Goal: Task Accomplishment & Management: Use online tool/utility

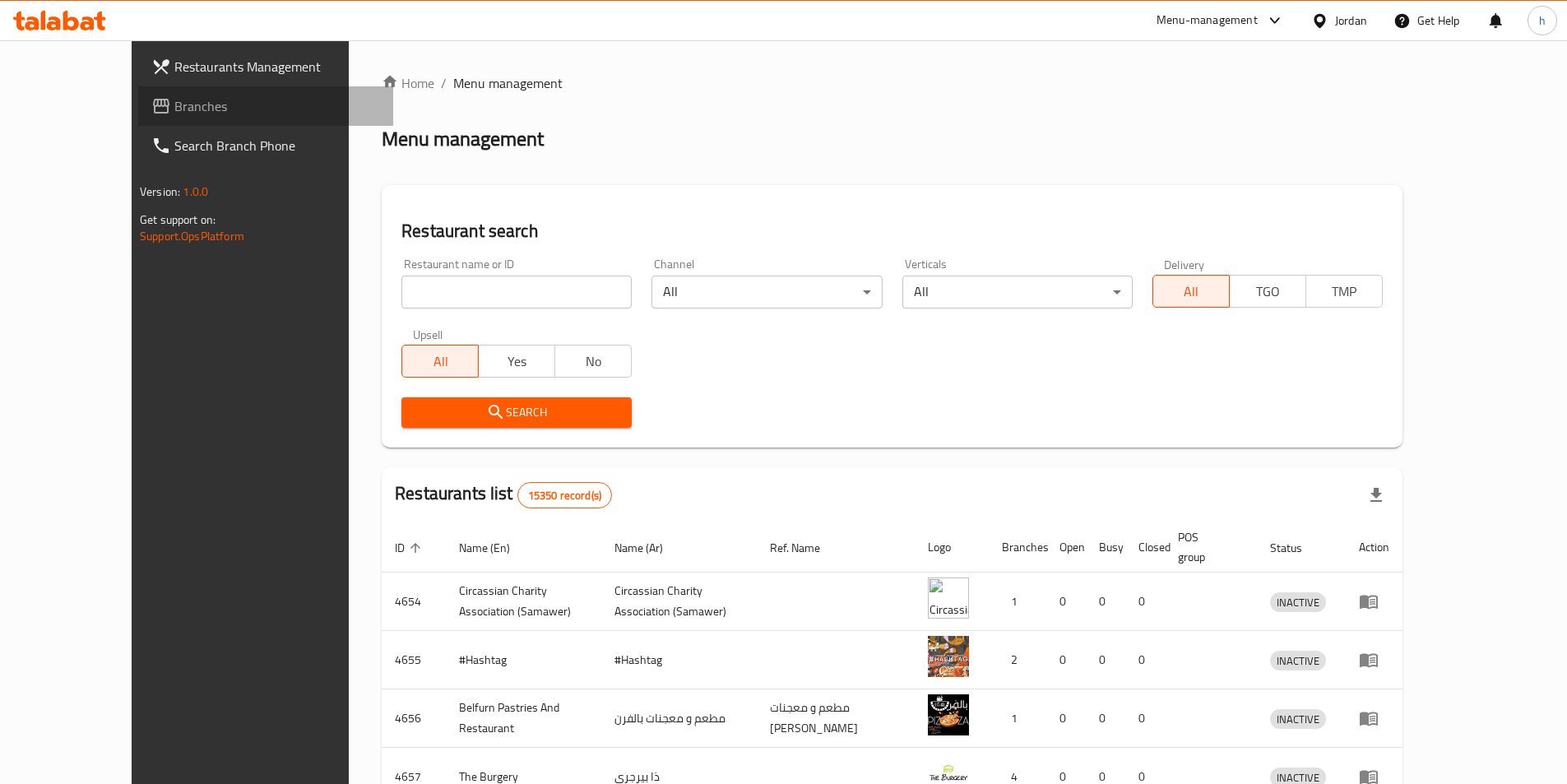
click at [175, 106] on span "Branches" at bounding box center [278, 106] width 206 height 20
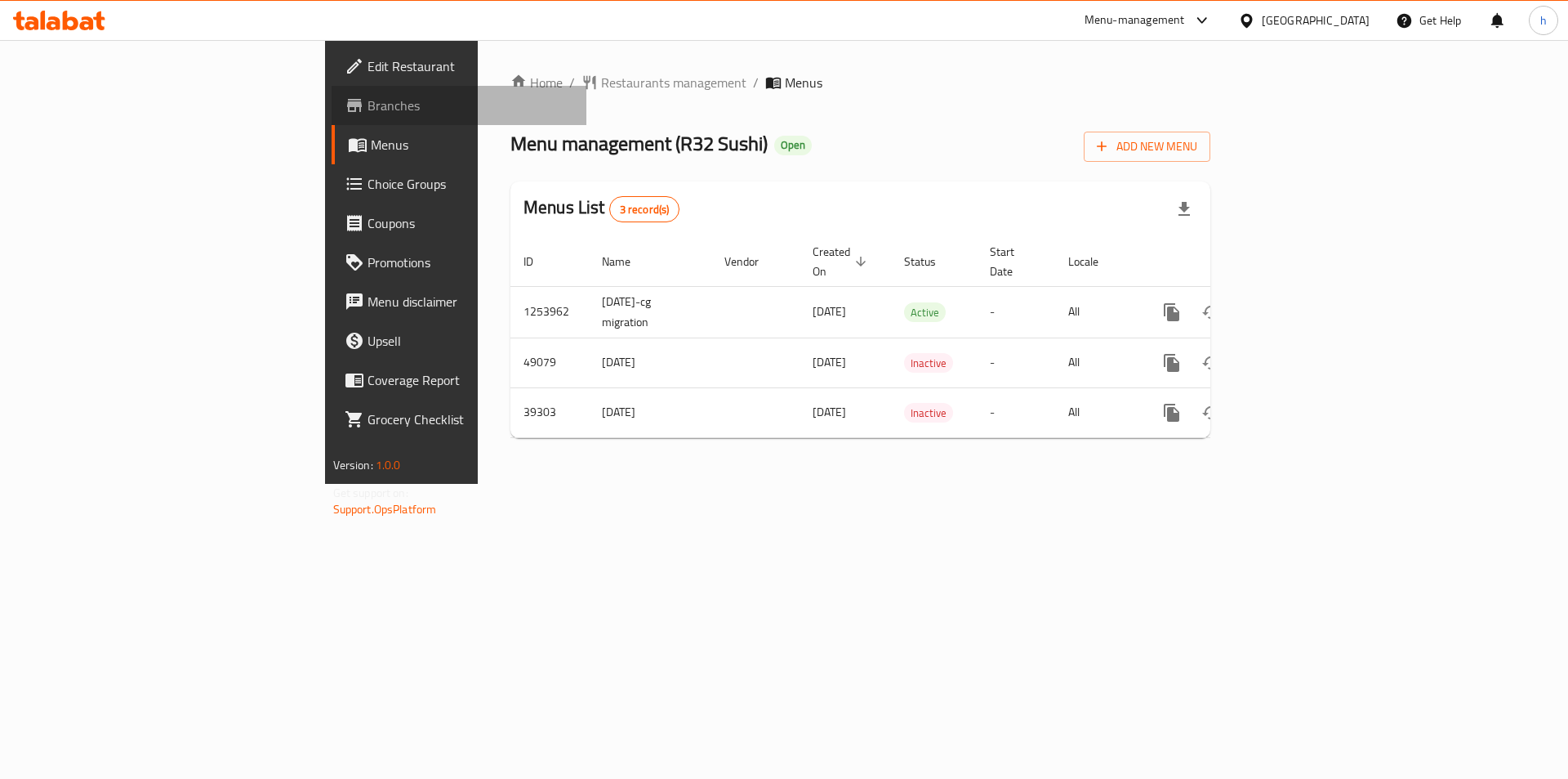
click at [368, 110] on span "Branches" at bounding box center [471, 105] width 207 height 20
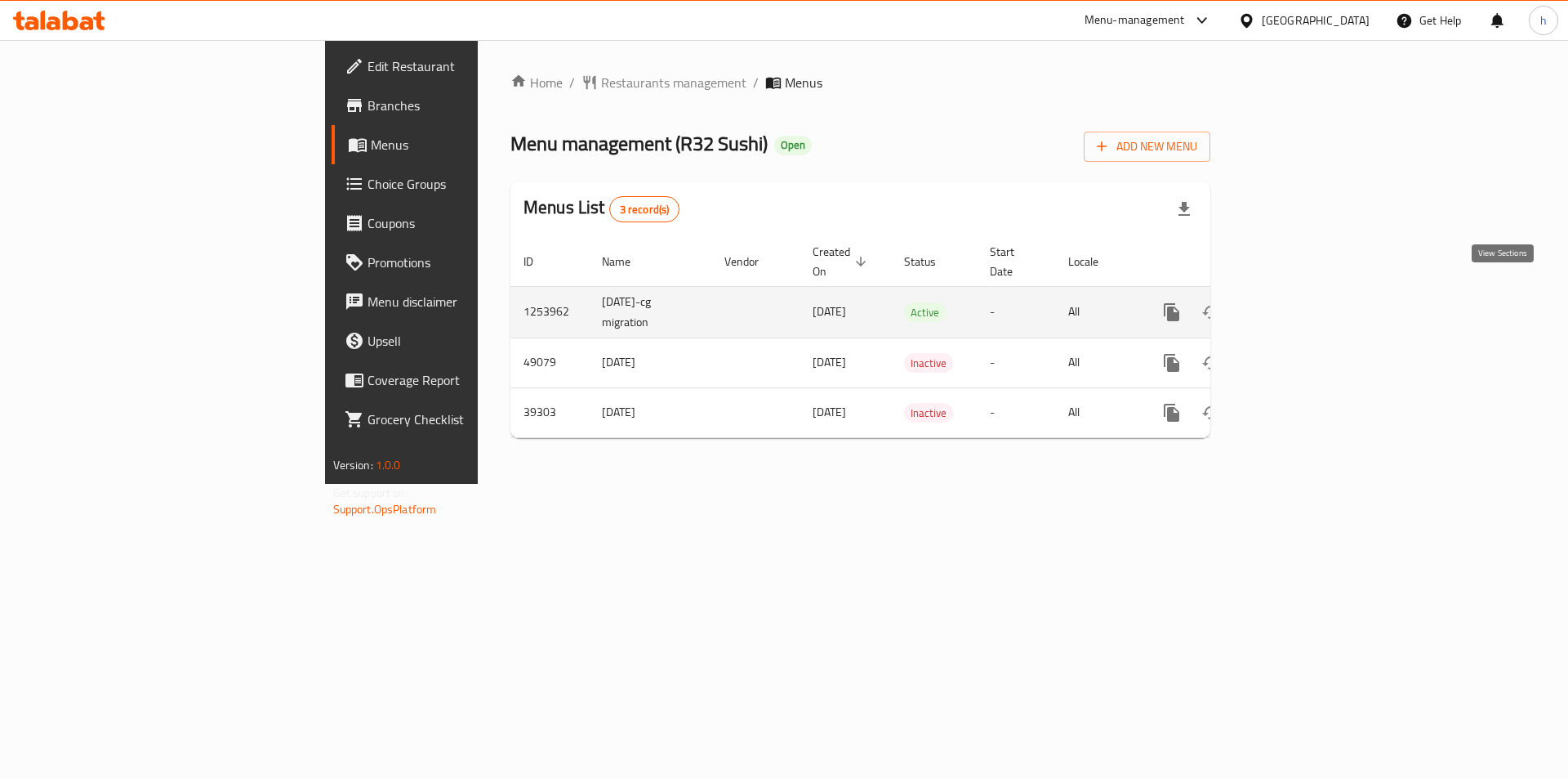
click at [1309, 304] on link "enhanced table" at bounding box center [1290, 312] width 39 height 39
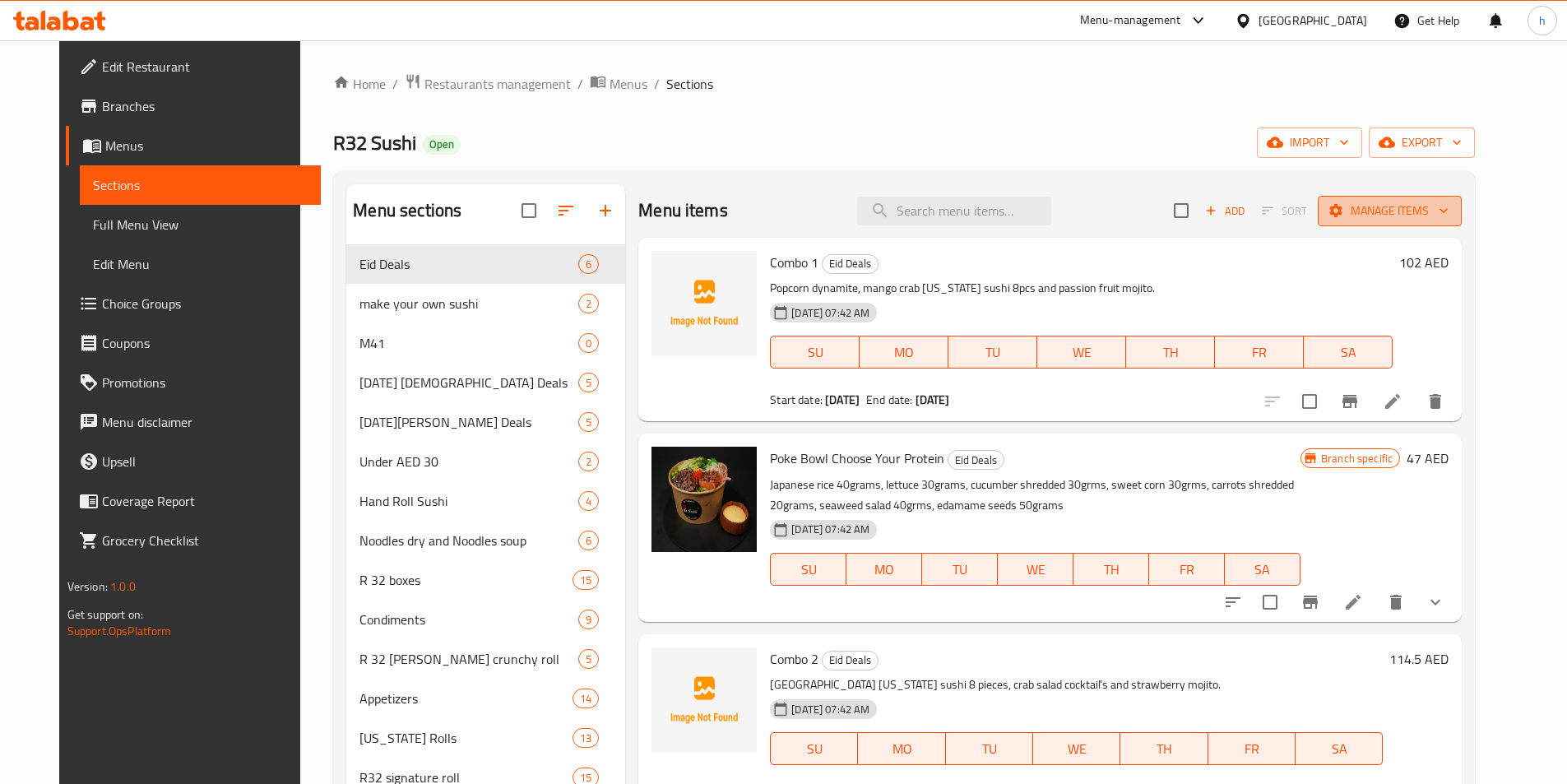
click at [1448, 203] on span "Manage items" at bounding box center [1389, 210] width 118 height 21
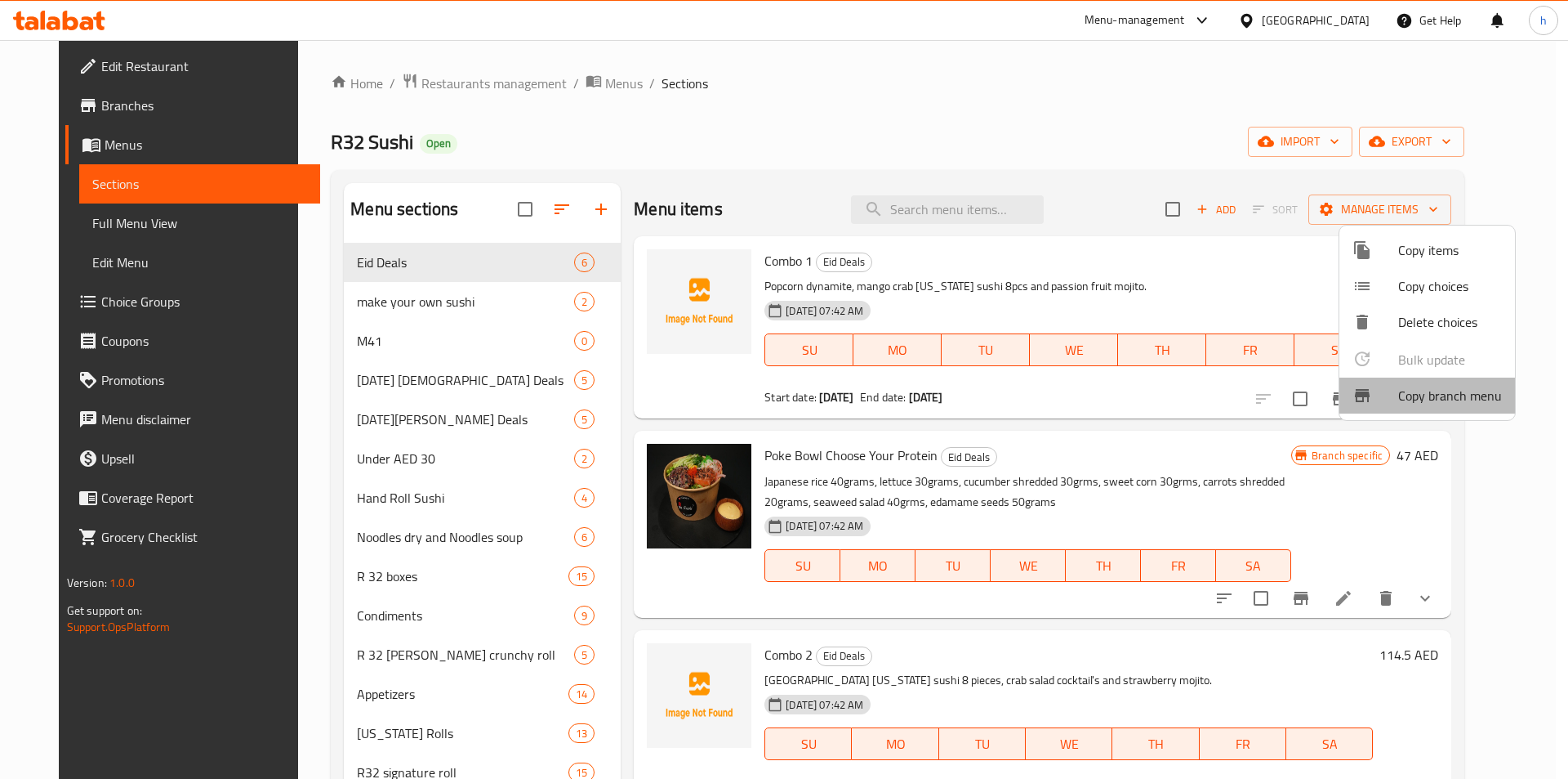
click at [1458, 393] on span "Copy branch menu" at bounding box center [1449, 395] width 104 height 20
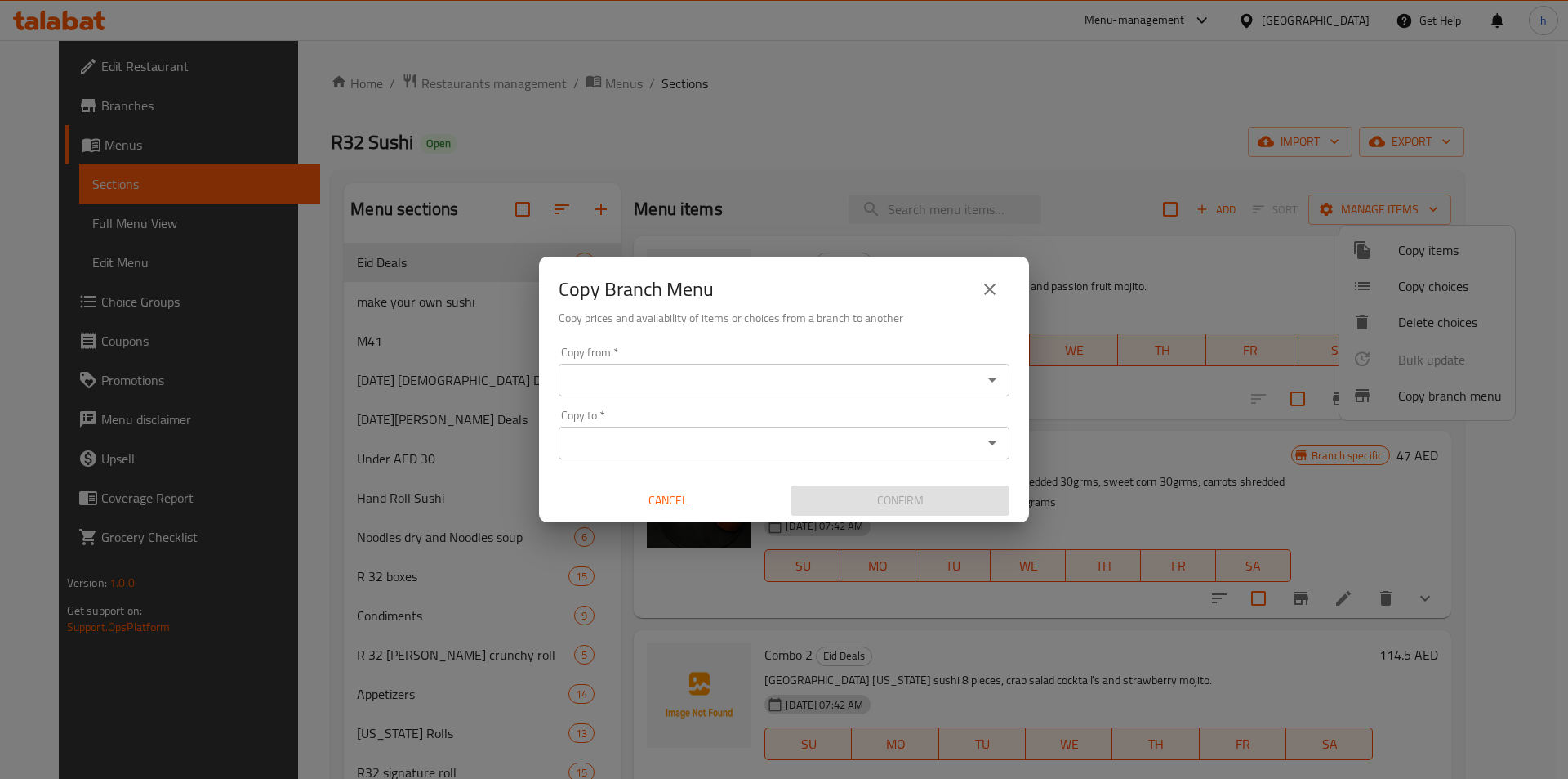
click at [680, 437] on input "Copy to   *" at bounding box center [771, 442] width 414 height 23
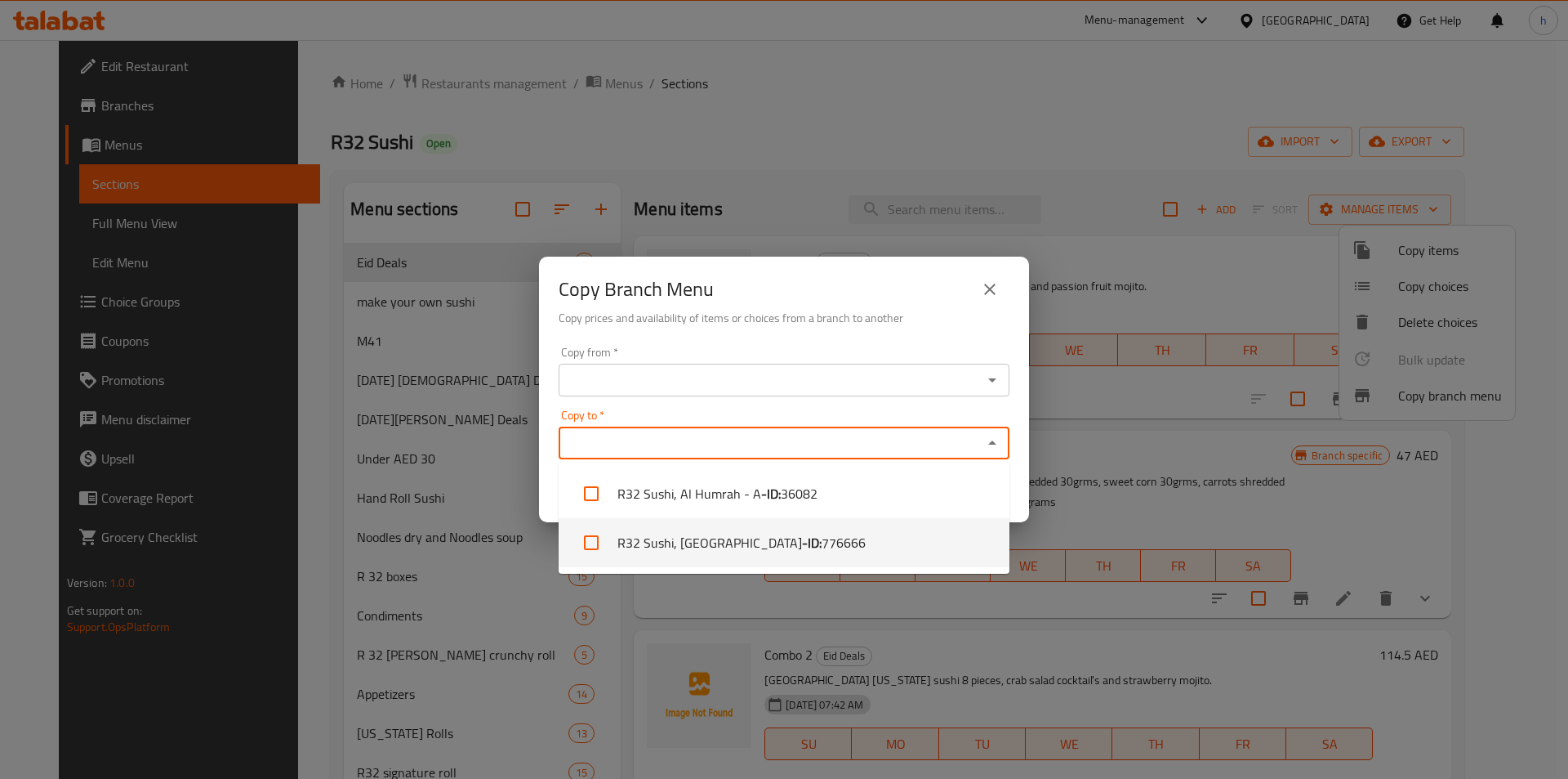
click at [841, 542] on li "R32 Sushi, Dubai Marina - ID: 776666" at bounding box center [784, 543] width 451 height 49
checkbox input "true"
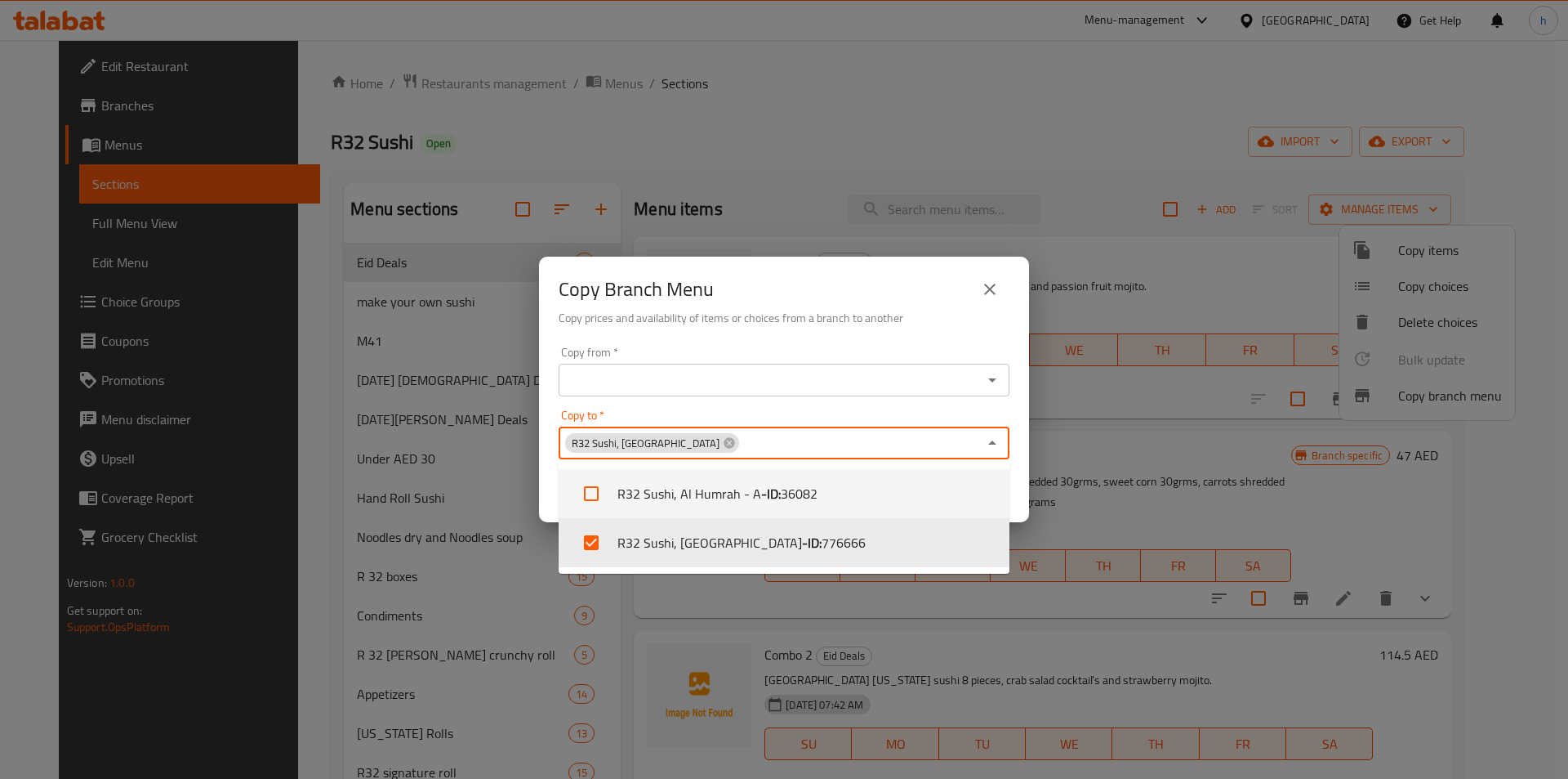
click at [936, 368] on div "Copy from *" at bounding box center [784, 380] width 451 height 32
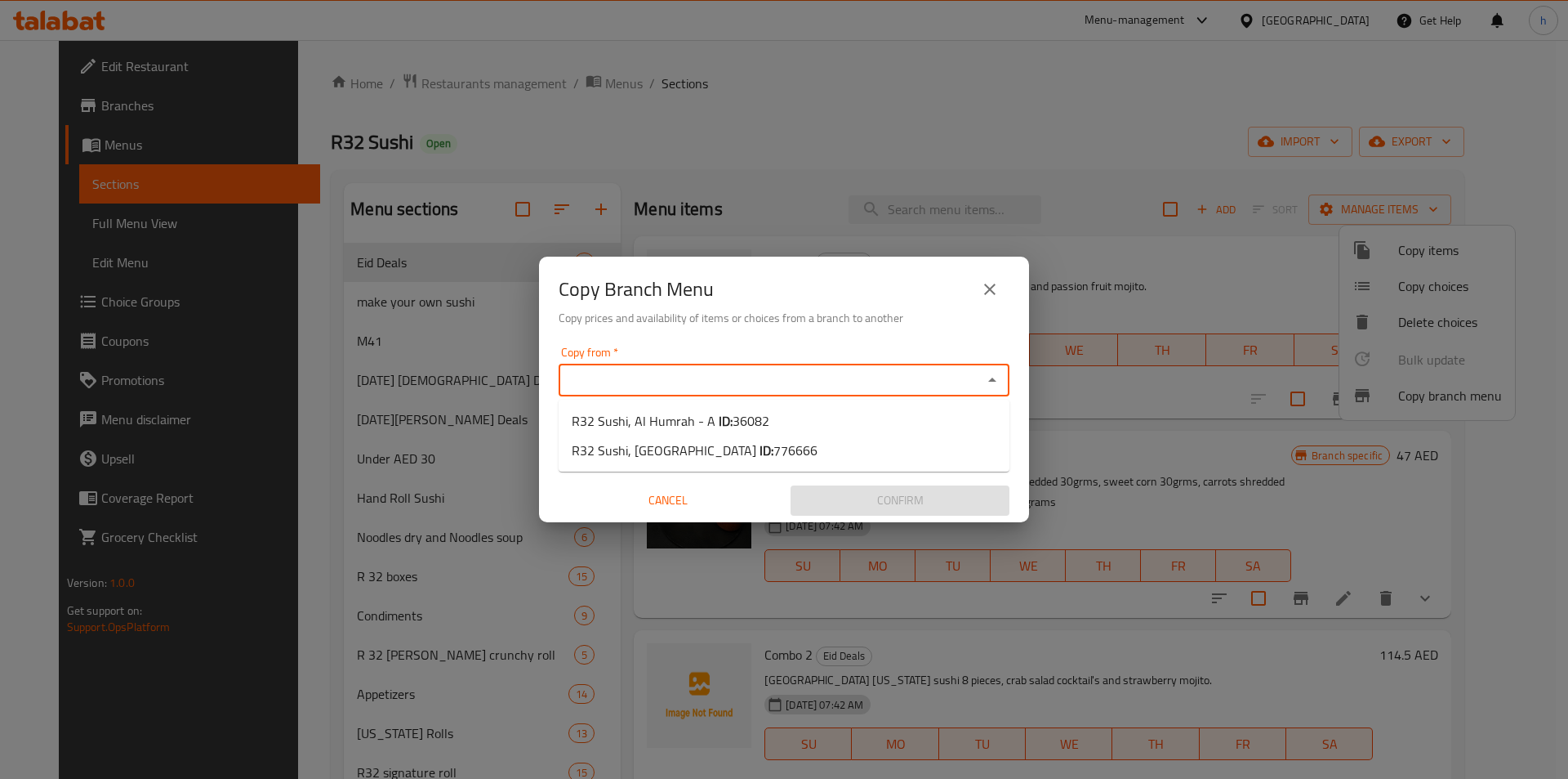
click at [930, 384] on input "Copy from   *" at bounding box center [771, 380] width 414 height 23
click at [812, 429] on li "R32 Sushi, Al Humrah - A ID: 36082" at bounding box center [784, 421] width 451 height 29
type input "R32 Sushi, Al Humrah - A"
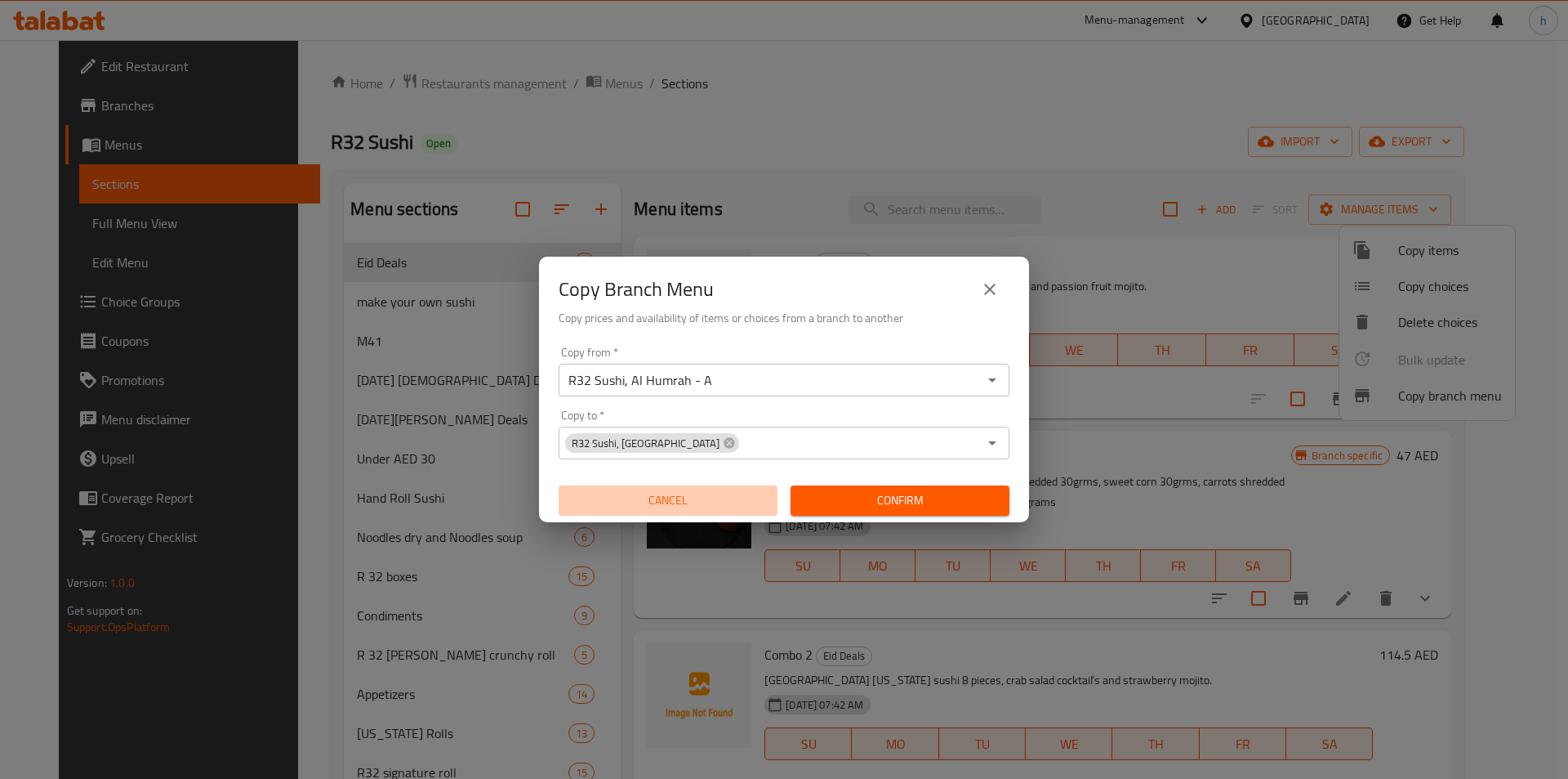
click at [738, 491] on span "Cancel" at bounding box center [668, 500] width 206 height 21
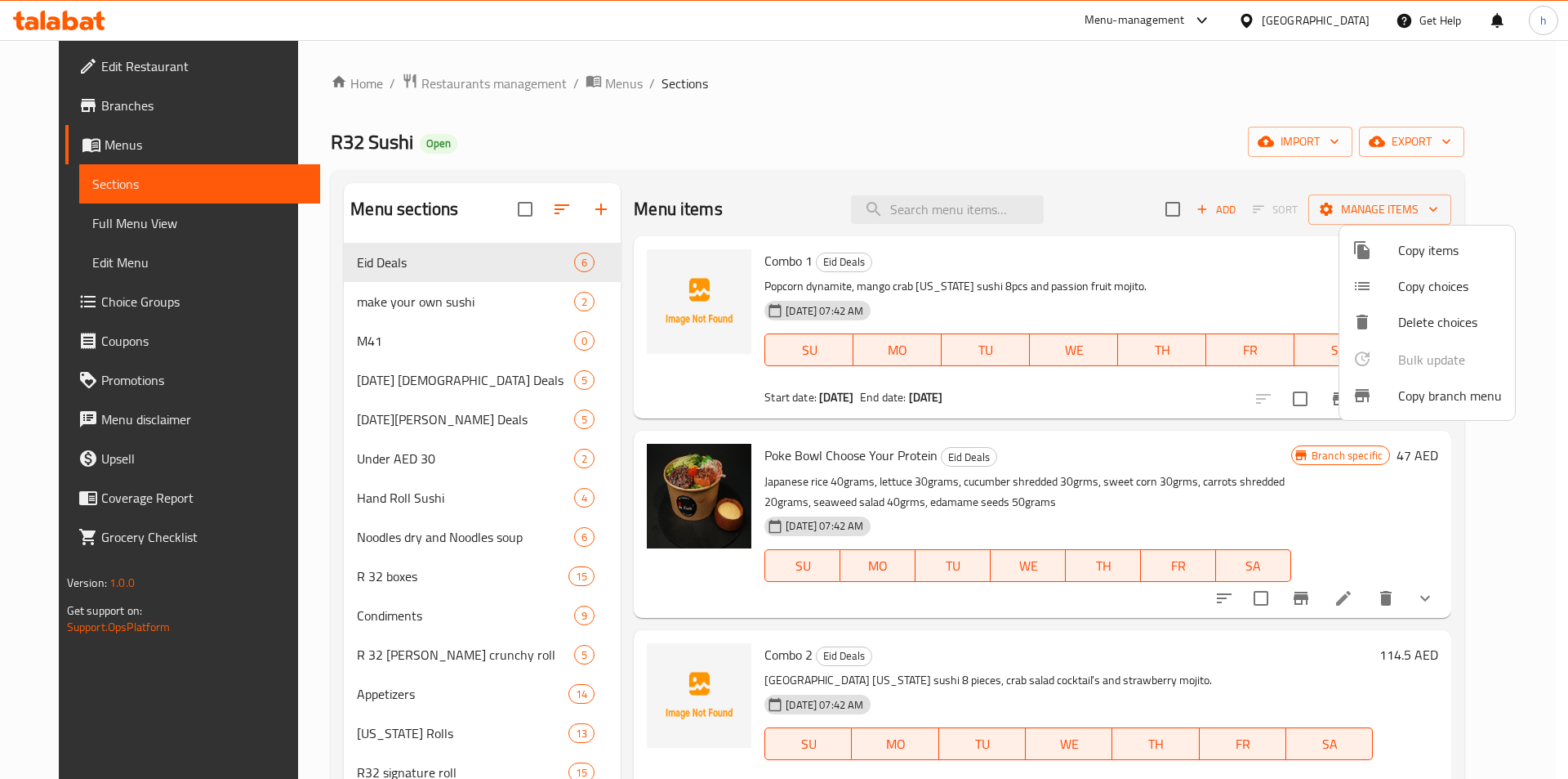
click at [1411, 405] on span "Copy branch menu" at bounding box center [1449, 395] width 104 height 20
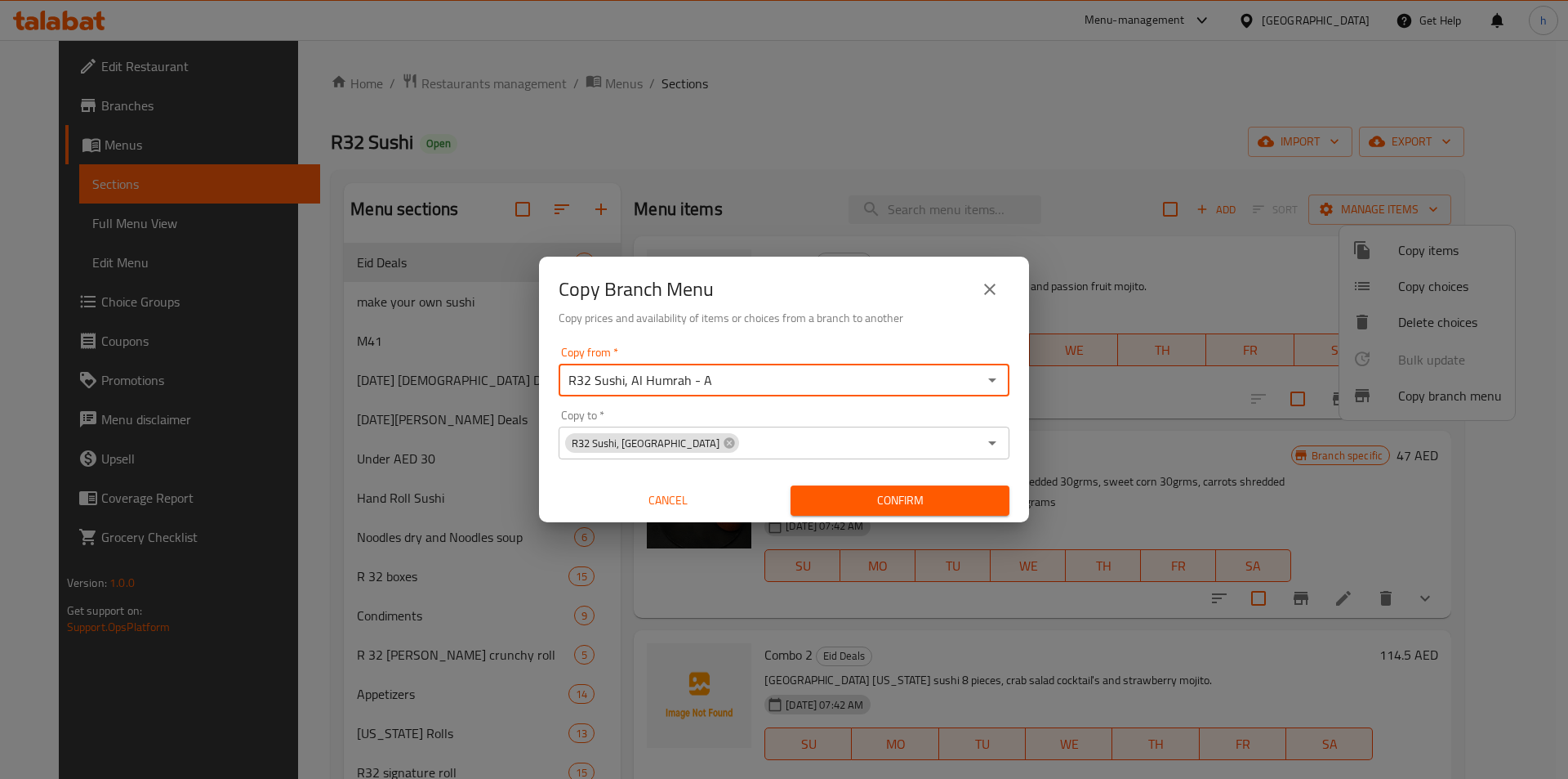
click at [974, 375] on input "R32 Sushi, Al Humrah - A" at bounding box center [771, 380] width 414 height 23
click at [946, 494] on span "Confirm" at bounding box center [899, 500] width 193 height 21
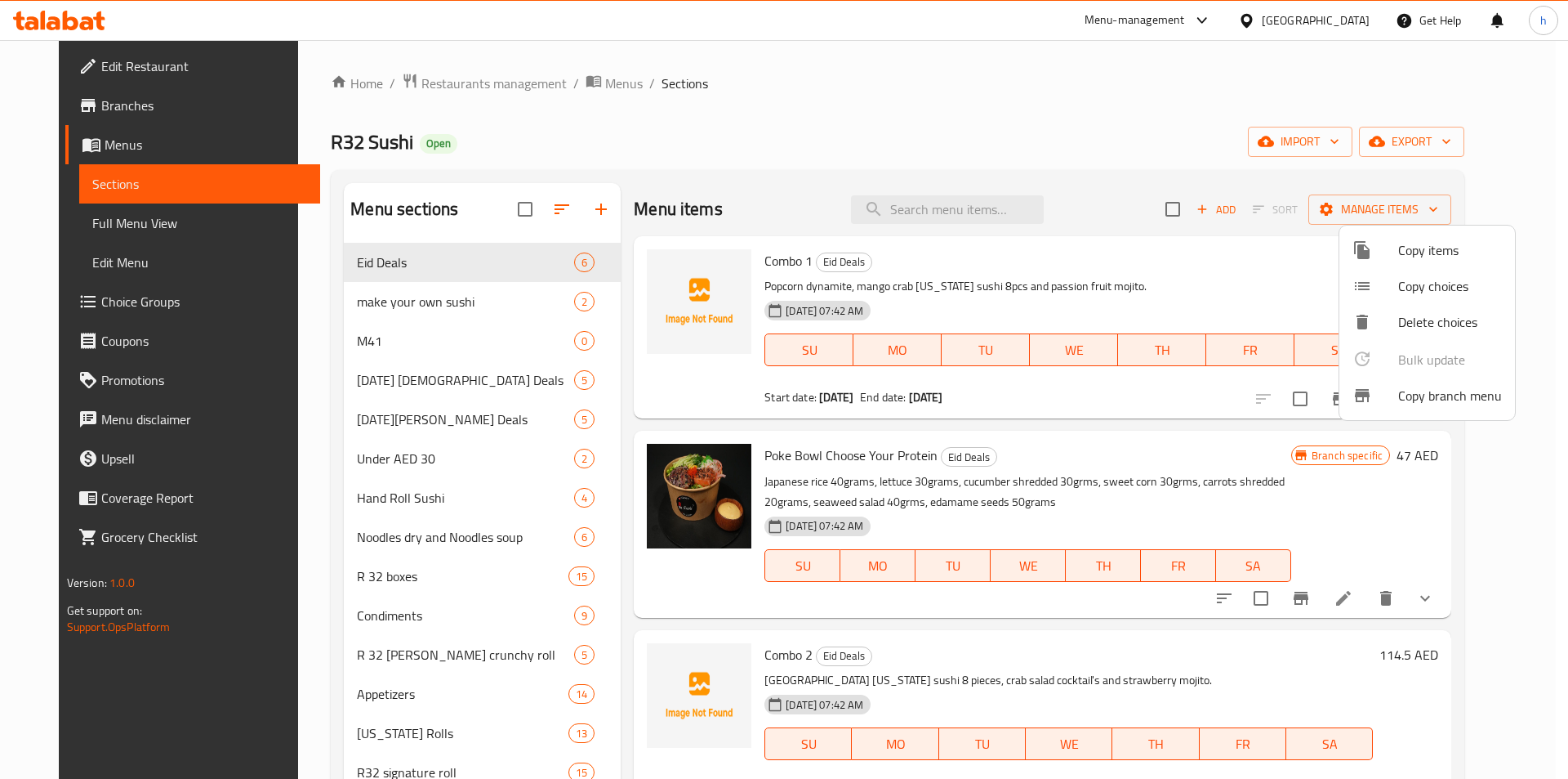
click at [174, 120] on div at bounding box center [784, 390] width 1568 height 779
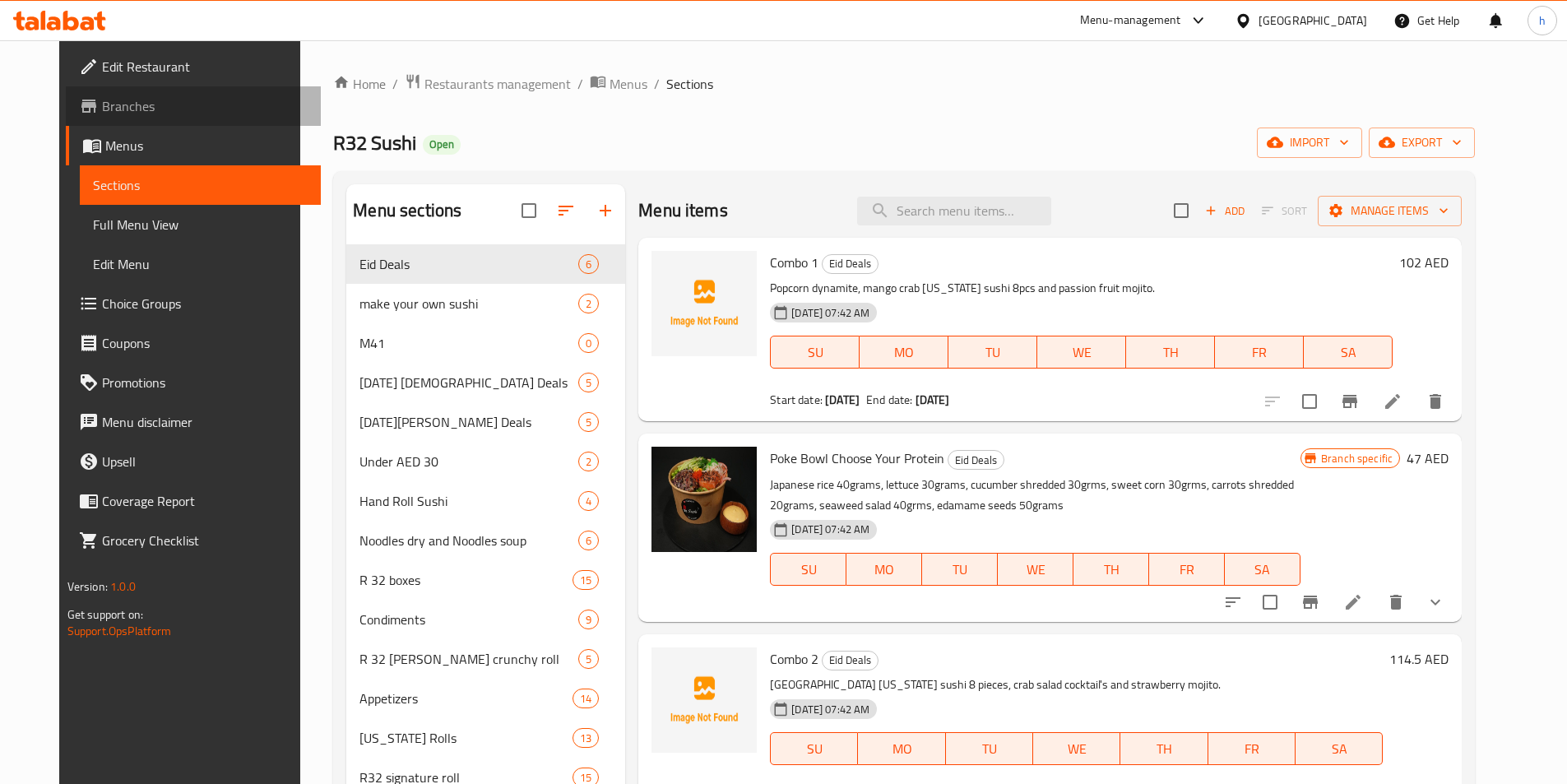
click at [170, 112] on span "Branches" at bounding box center [205, 106] width 206 height 20
